Goal: Task Accomplishment & Management: Use online tool/utility

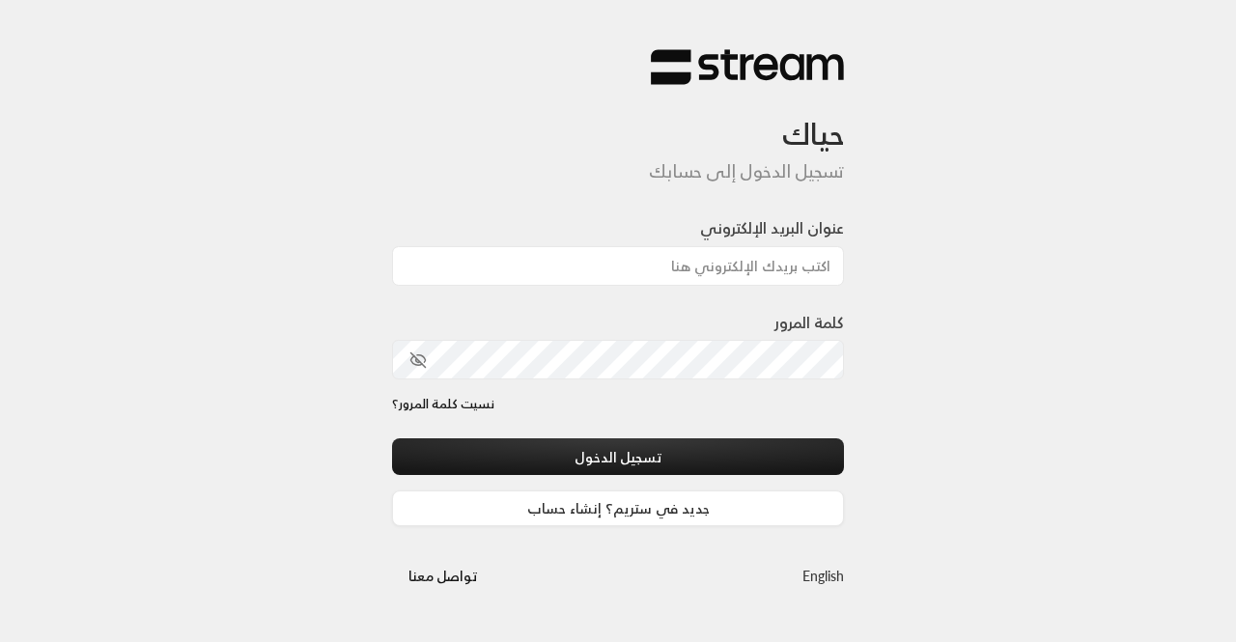
click at [823, 563] on link "English" at bounding box center [824, 576] width 42 height 36
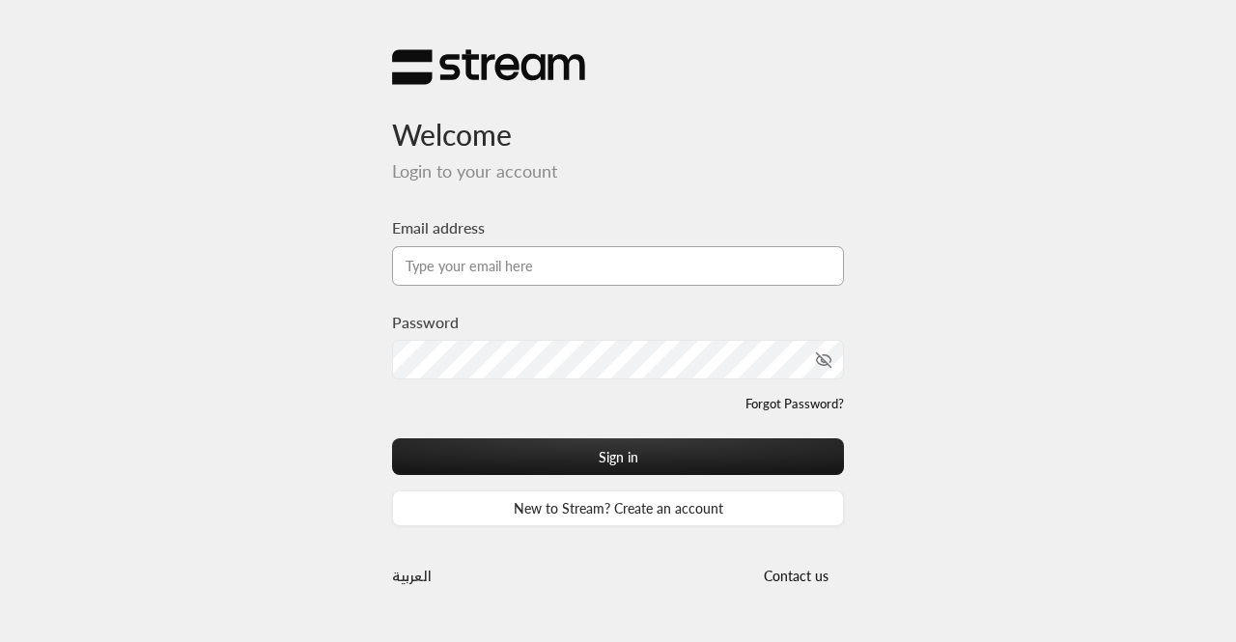
click at [692, 257] on input "Email address" at bounding box center [618, 266] width 452 height 40
type input "[EMAIL_ADDRESS][DOMAIN_NAME]"
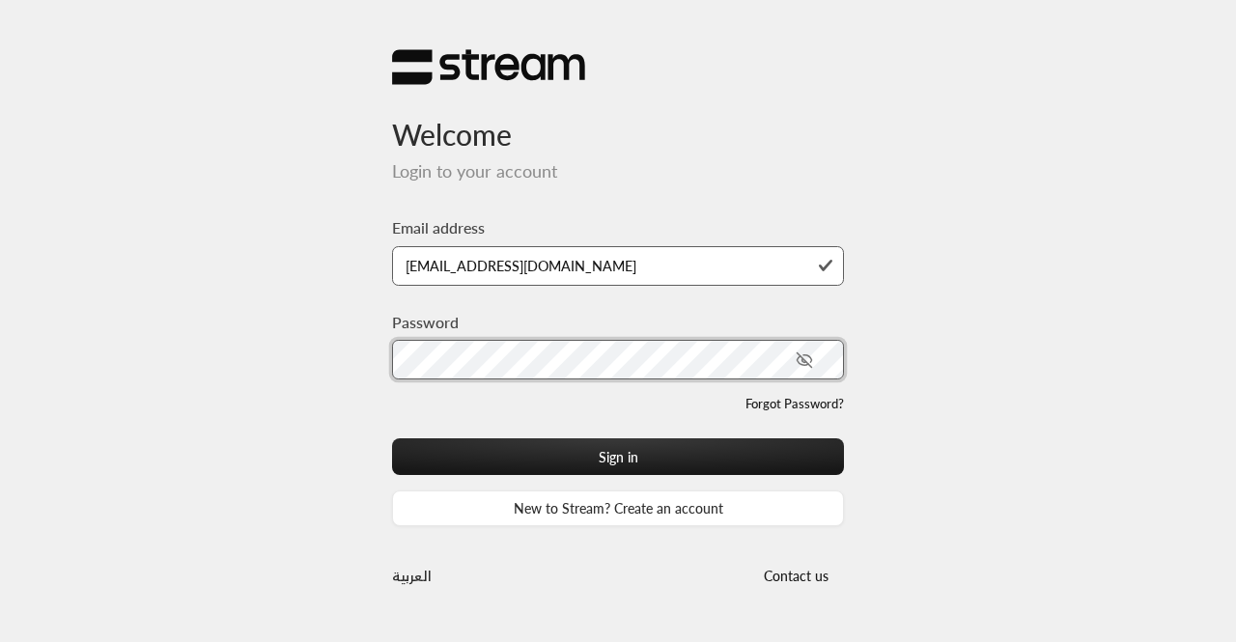
click at [392, 439] on button "Sign in" at bounding box center [618, 457] width 452 height 36
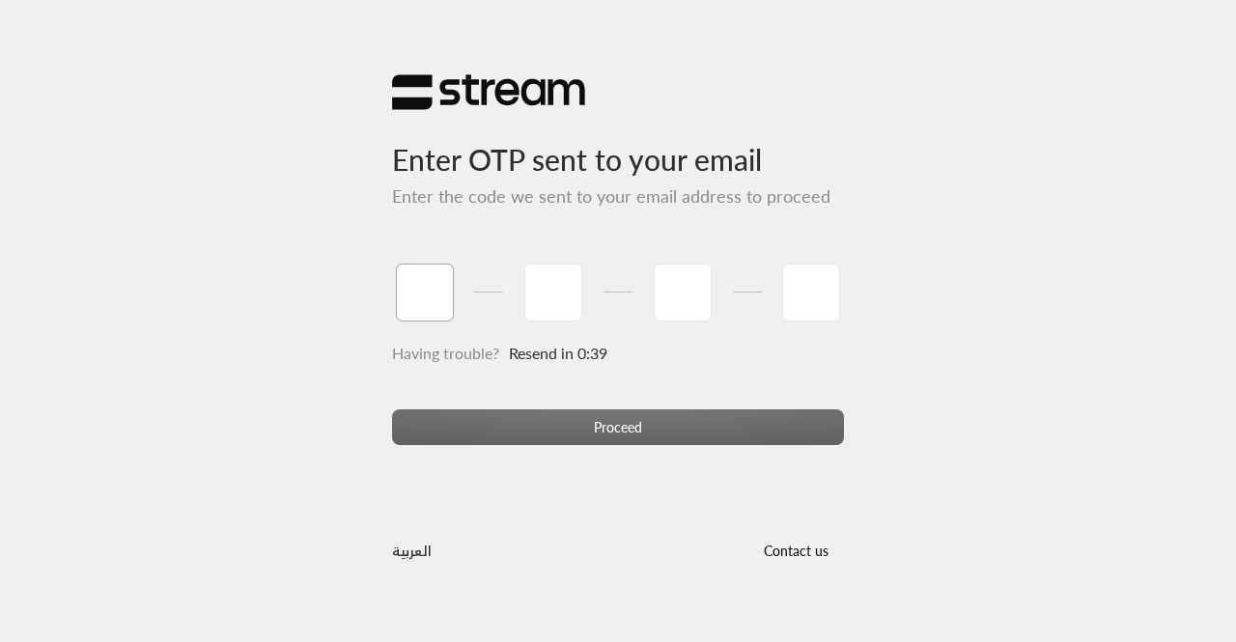
type input "1"
type input "5"
type input "1"
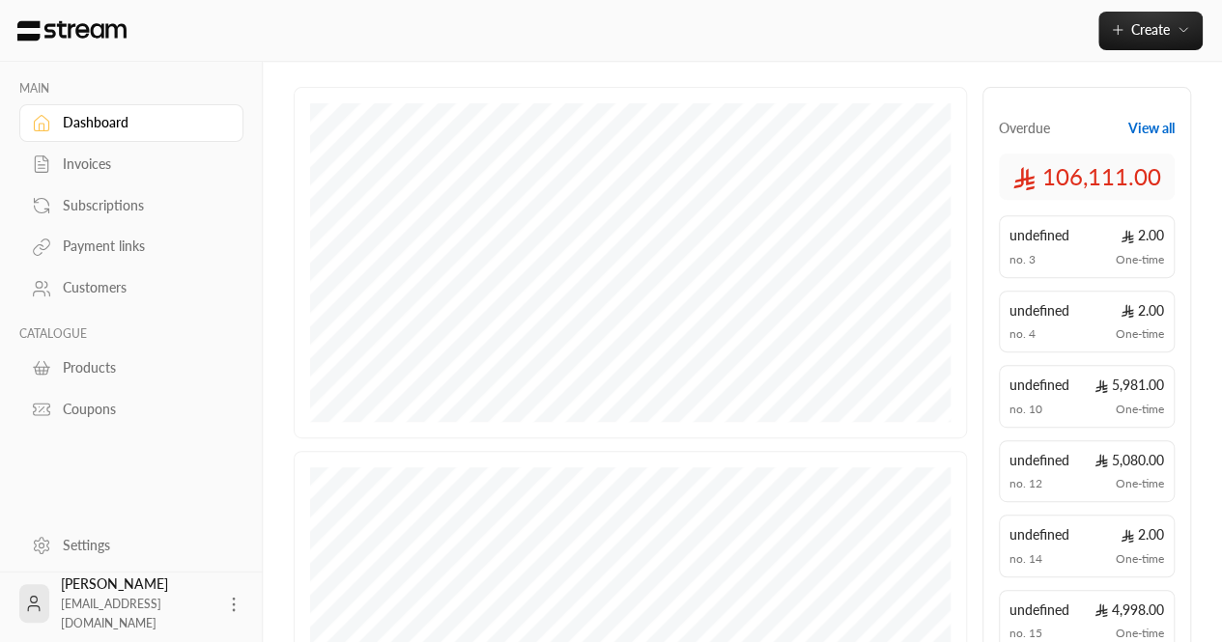
scroll to position [282, 0]
